Goal: Transaction & Acquisition: Purchase product/service

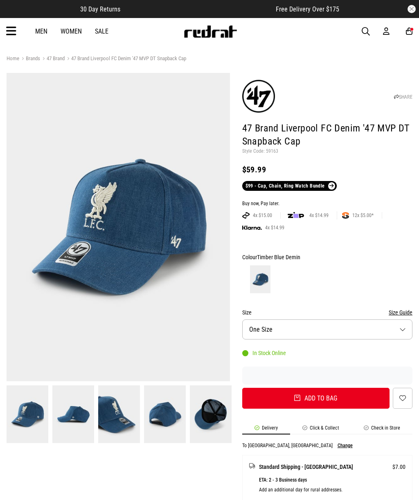
click at [393, 425] on li "Check in Store" at bounding box center [381, 429] width 61 height 9
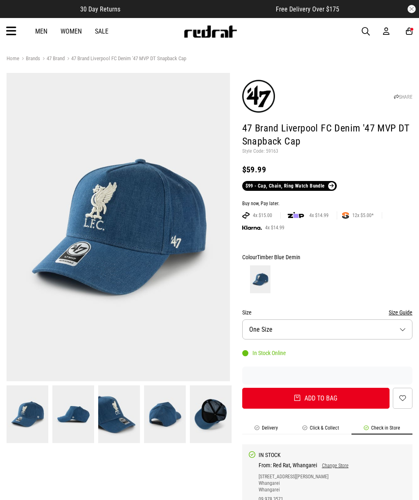
click at [364, 33] on span "button" at bounding box center [366, 32] width 8 height 10
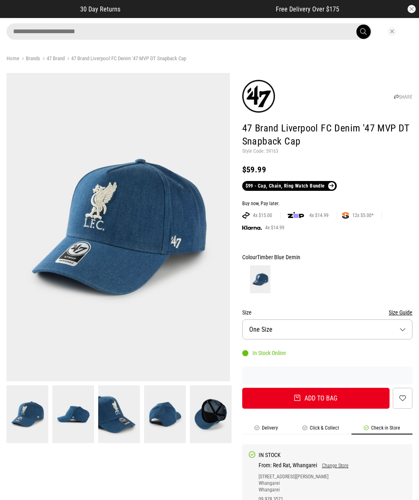
click at [208, 32] on input "search" at bounding box center [189, 31] width 365 height 16
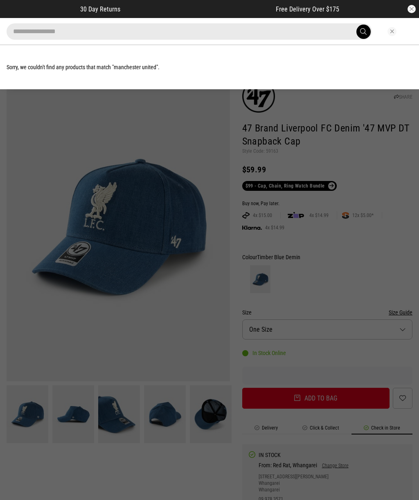
type input "**********"
click at [363, 32] on button "submit" at bounding box center [363, 32] width 14 height 14
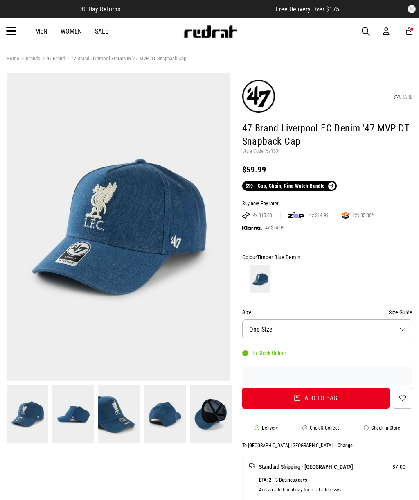
click at [34, 316] on img at bounding box center [118, 227] width 223 height 308
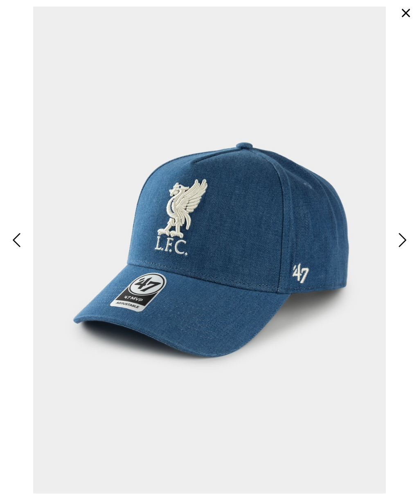
scroll to position [126, 0]
click at [402, 237] on span "Next" at bounding box center [401, 240] width 11 height 20
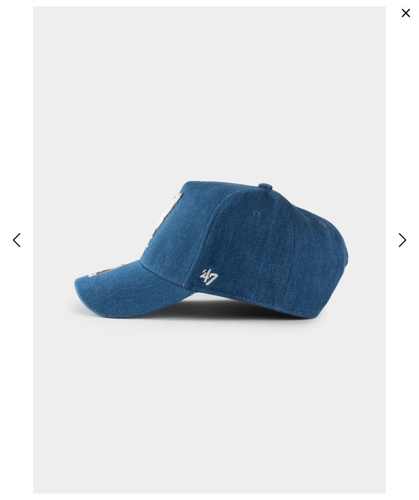
click at [404, 239] on span "Next" at bounding box center [401, 240] width 11 height 20
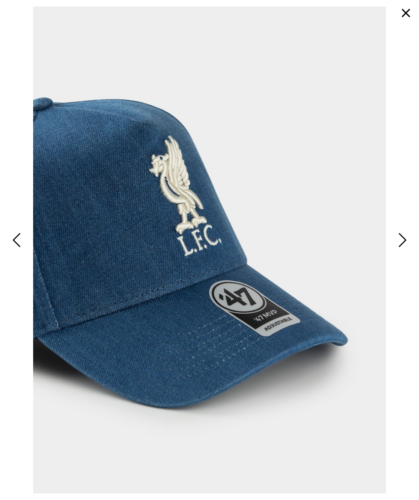
click at [403, 14] on button "button" at bounding box center [406, 13] width 20 height 20
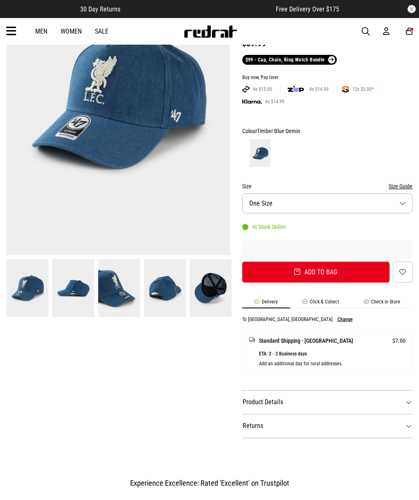
click at [332, 61] on link "$99 - Cap, Chain, Ring Watch Bundle" at bounding box center [289, 60] width 95 height 10
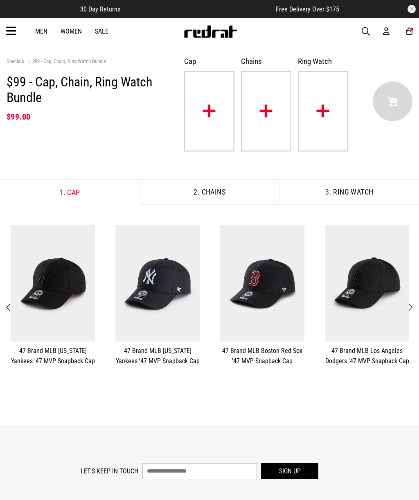
click at [270, 108] on img at bounding box center [266, 111] width 50 height 81
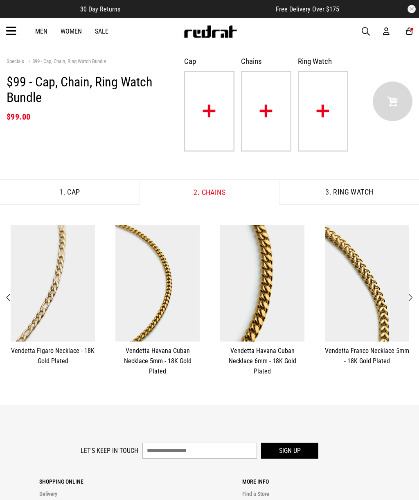
click at [416, 293] on button "**********" at bounding box center [367, 295] width 105 height 149
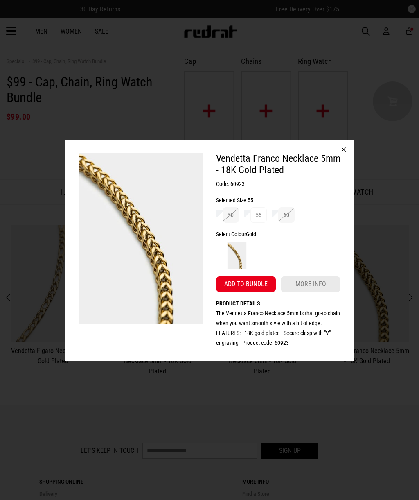
click at [344, 144] on button "button" at bounding box center [344, 150] width 20 height 20
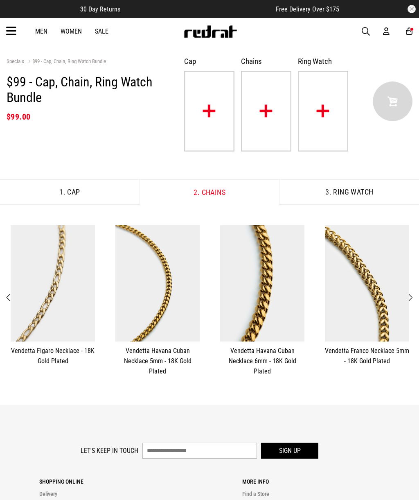
click at [12, 298] on button "Previous" at bounding box center [9, 297] width 10 height 11
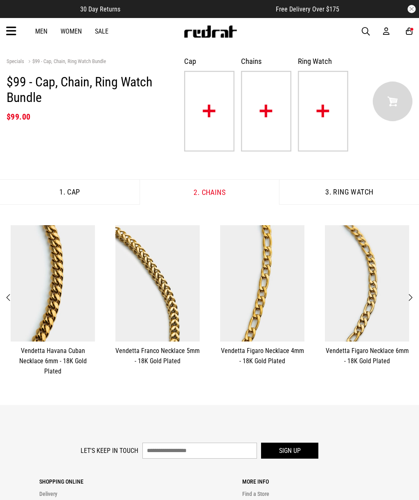
click at [4, 294] on button "Previous" at bounding box center [9, 297] width 10 height 11
